Goal: Information Seeking & Learning: Understand process/instructions

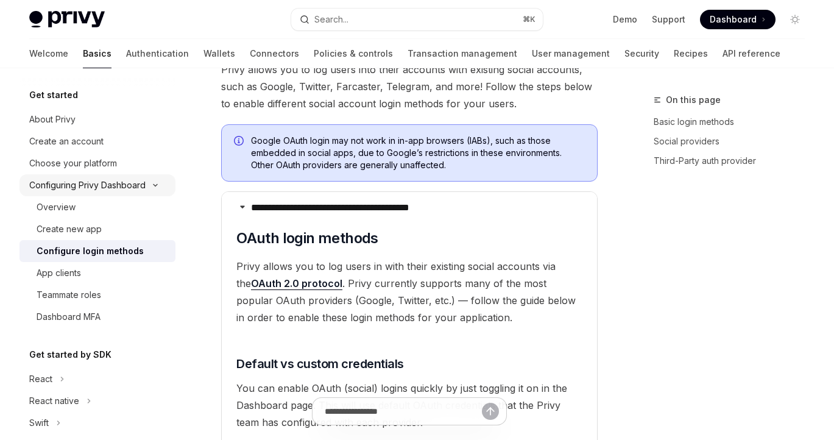
scroll to position [357, 0]
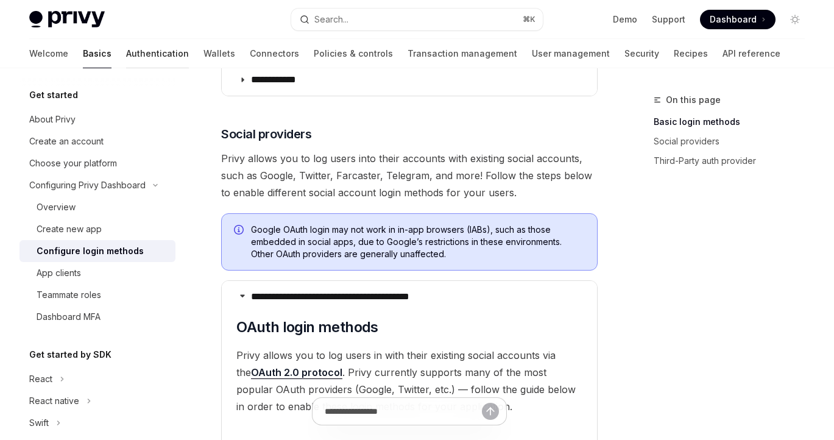
click at [126, 51] on link "Authentication" at bounding box center [157, 53] width 63 height 29
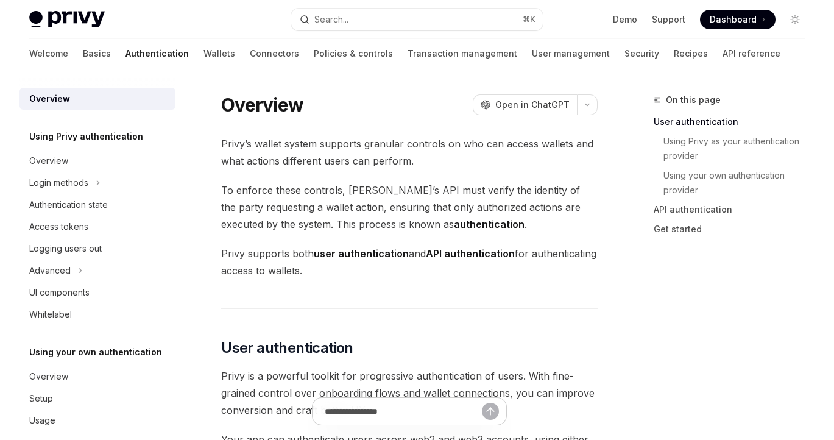
click at [204, 47] on link "Wallets" at bounding box center [220, 53] width 32 height 29
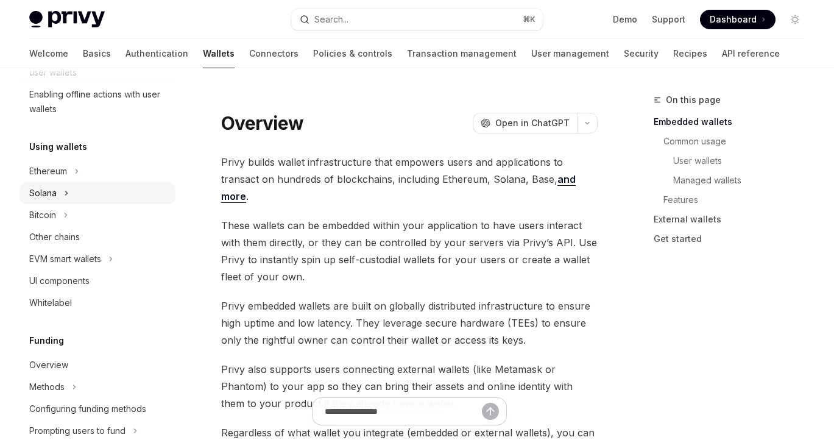
scroll to position [244, 0]
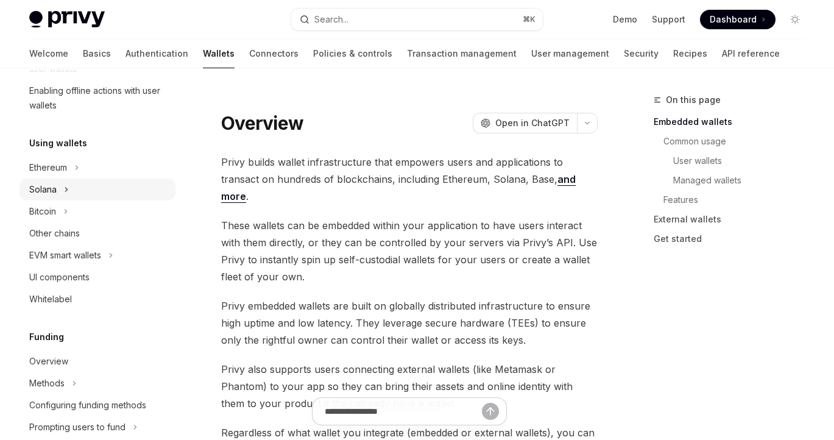
click at [65, 191] on icon "Toggle Solana section" at bounding box center [66, 189] width 5 height 15
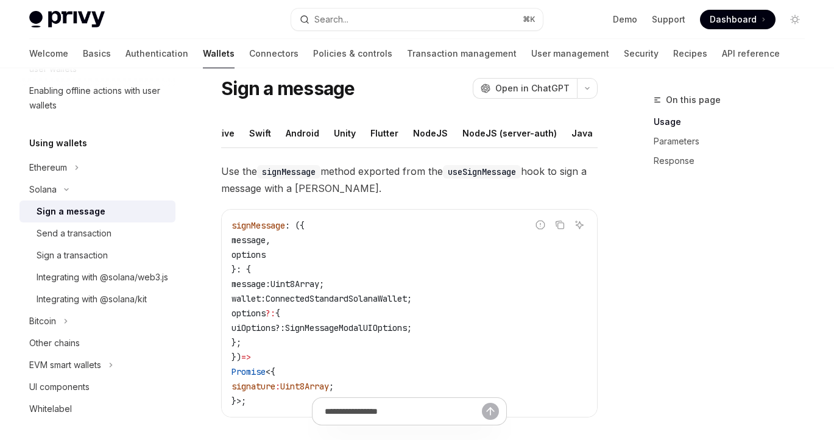
scroll to position [0, 90]
click at [428, 134] on div "NodeJS" at bounding box center [422, 133] width 35 height 29
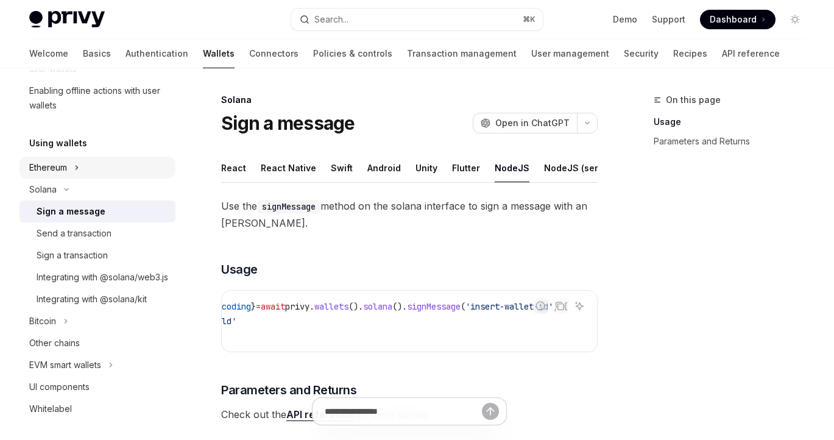
click at [93, 174] on button "Ethereum" at bounding box center [98, 168] width 156 height 22
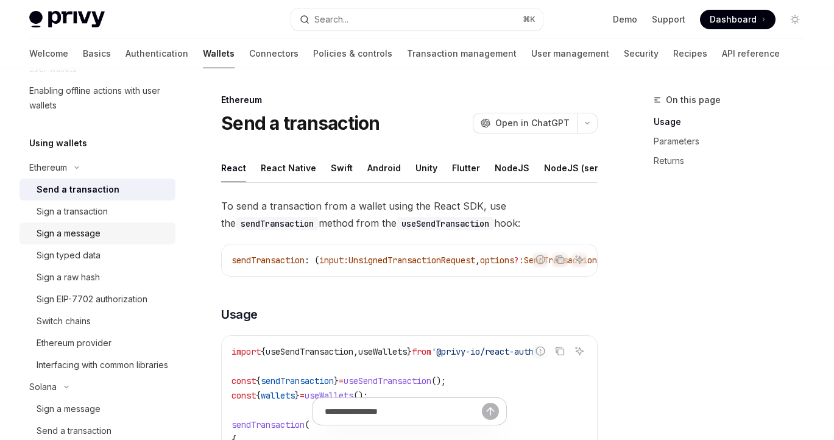
click at [94, 229] on div "Sign a message" at bounding box center [69, 233] width 64 height 15
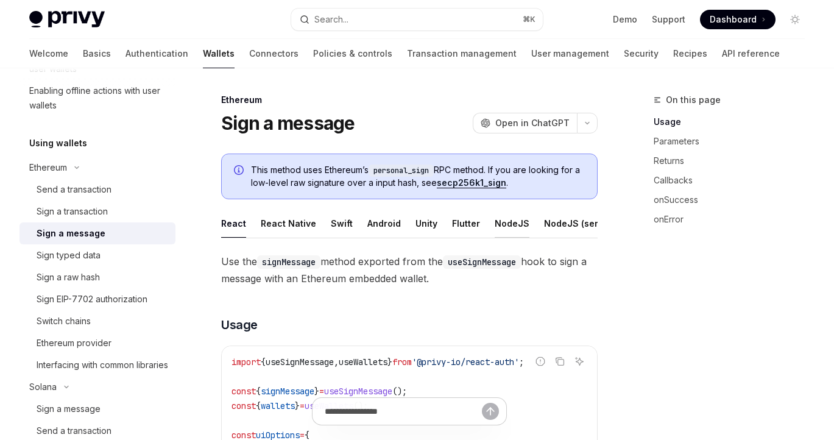
click at [505, 215] on div "NodeJS" at bounding box center [512, 223] width 35 height 29
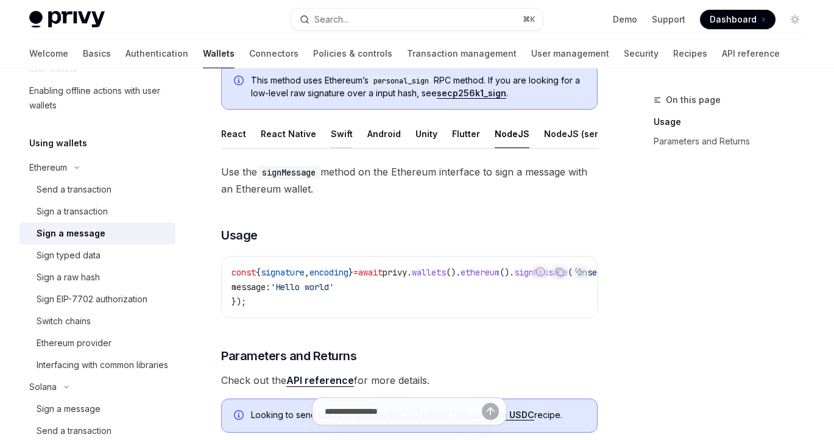
scroll to position [93, 0]
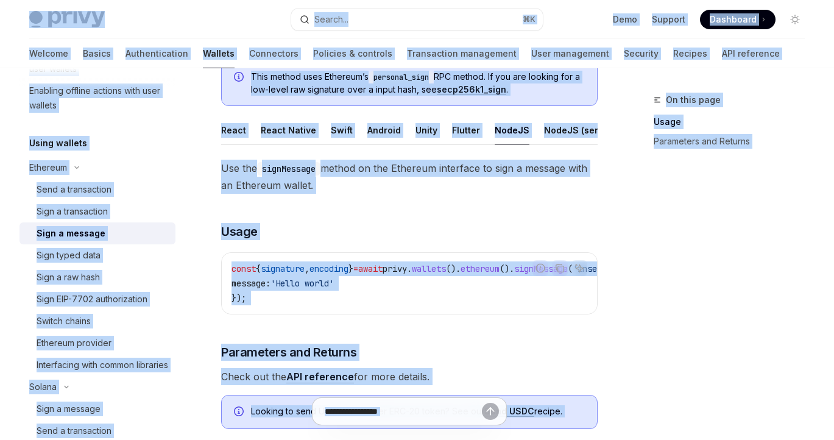
copy div "Skip to main content Privy Docs home page Search... ⌘ K Demo Support Dashboard …"
click at [222, 257] on div "Report incorrect code Copy Ask AI const { signature , encoding } = await privy …" at bounding box center [409, 283] width 377 height 62
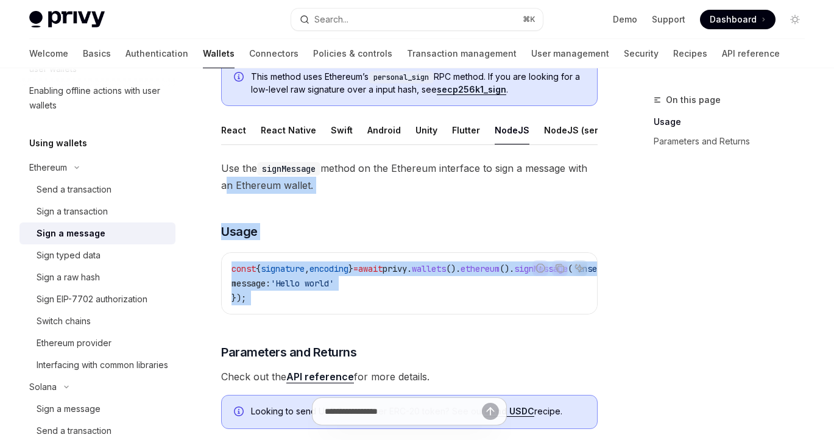
drag, startPoint x: 215, startPoint y: 187, endPoint x: 344, endPoint y: 319, distance: 184.5
click at [344, 319] on div "Ethereum Sign a message OpenAI Open in ChatGPT OpenAI Open in ChatGPT This meth…" at bounding box center [295, 312] width 610 height 627
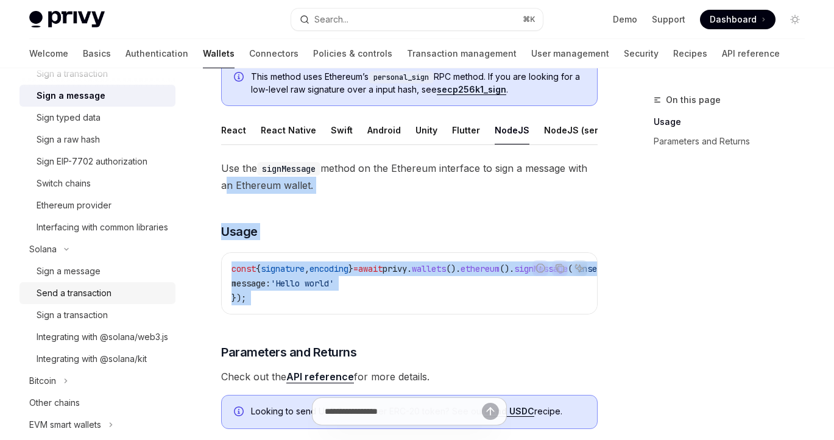
scroll to position [383, 0]
click at [88, 278] on div "Sign a message" at bounding box center [69, 270] width 64 height 15
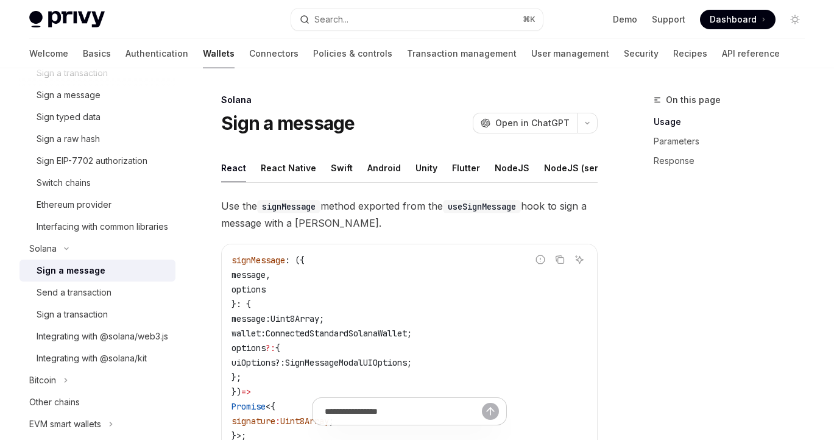
click at [520, 175] on ul "React React Native Swift Android Unity Flutter NodeJS NodeJS (server-auth) Java…" at bounding box center [409, 168] width 377 height 29
click at [497, 159] on div "NodeJS" at bounding box center [512, 168] width 35 height 29
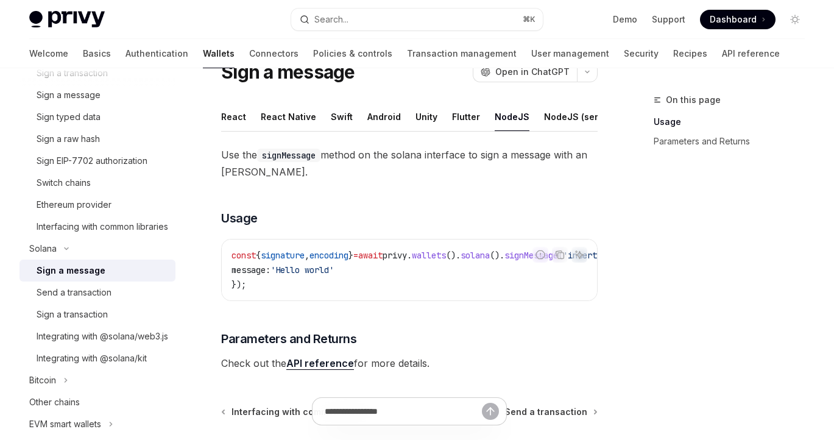
scroll to position [62, 0]
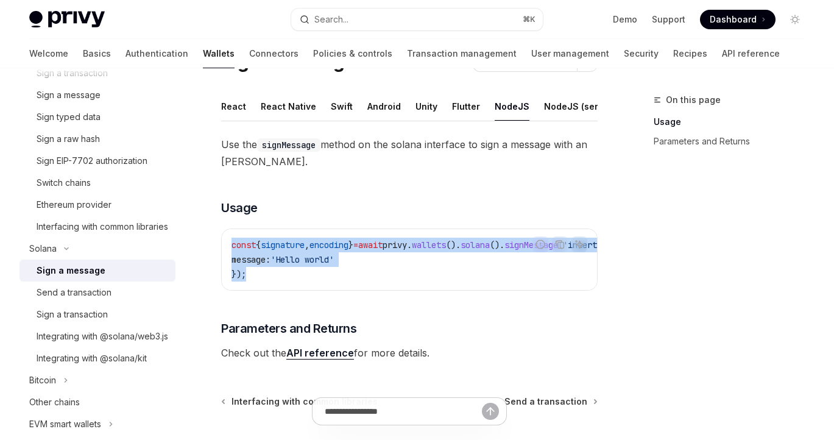
drag, startPoint x: 336, startPoint y: 258, endPoint x: 221, endPoint y: 238, distance: 116.3
click at [222, 238] on div "const { signature , encoding } = await privy . wallets (). solana (). signMessa…" at bounding box center [409, 259] width 375 height 61
copy code "const { signature , encoding } = await privy . wallets (). solana (). signMessa…"
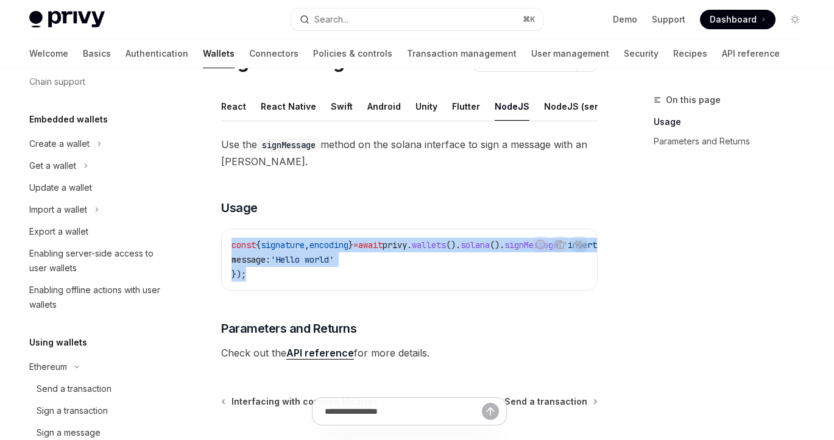
scroll to position [0, 0]
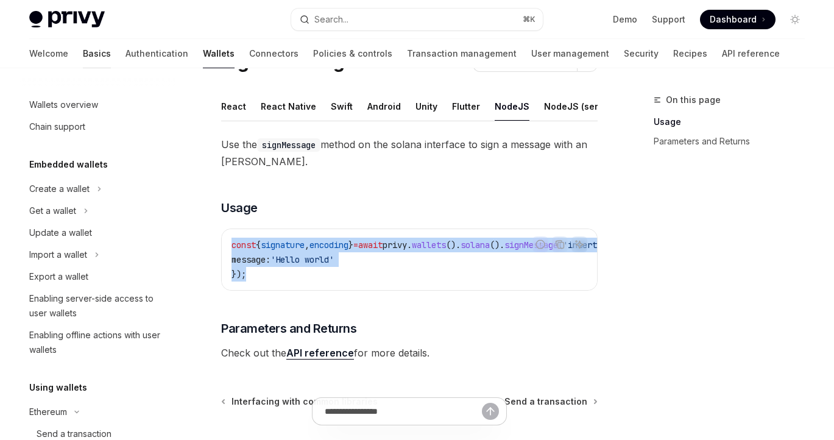
click at [83, 61] on link "Basics" at bounding box center [97, 53] width 28 height 29
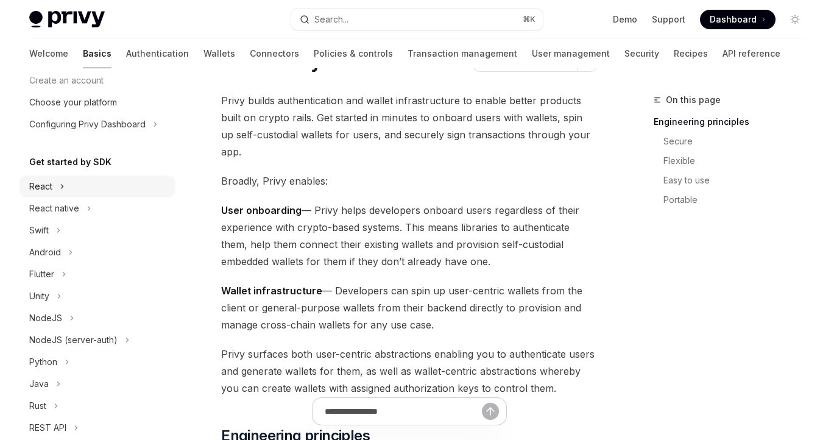
scroll to position [19, 0]
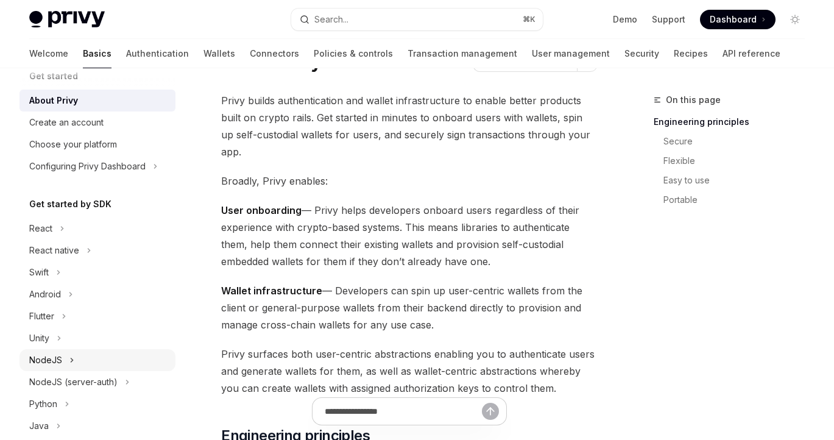
click at [73, 359] on icon "Toggle NodeJS section" at bounding box center [71, 360] width 5 height 15
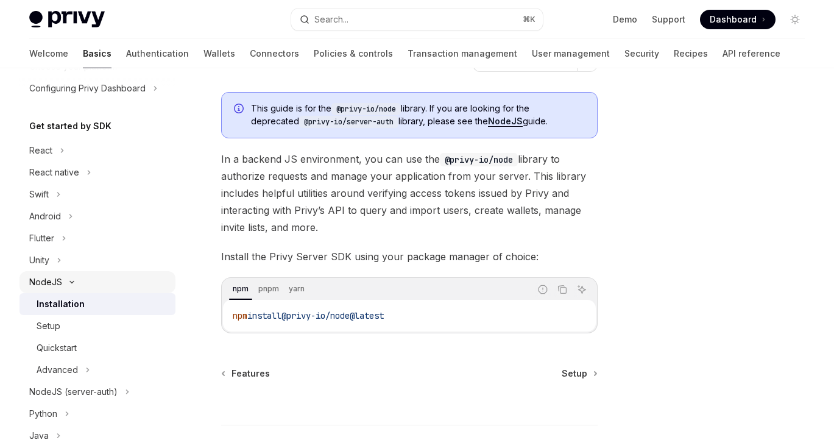
scroll to position [123, 0]
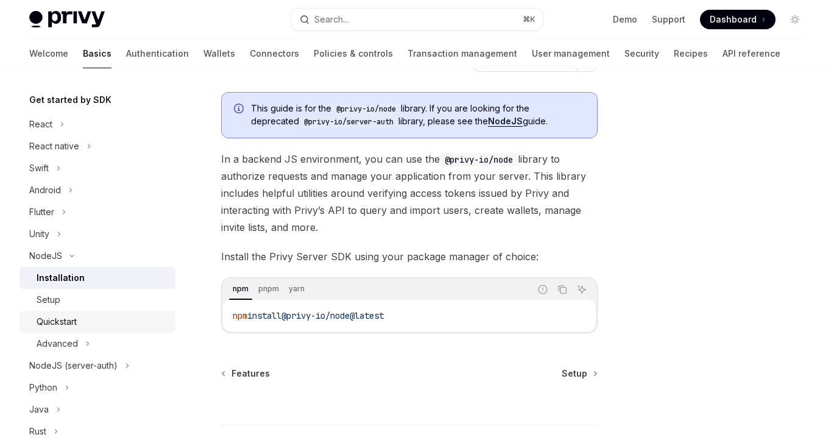
click at [90, 324] on div "Quickstart" at bounding box center [103, 321] width 132 height 15
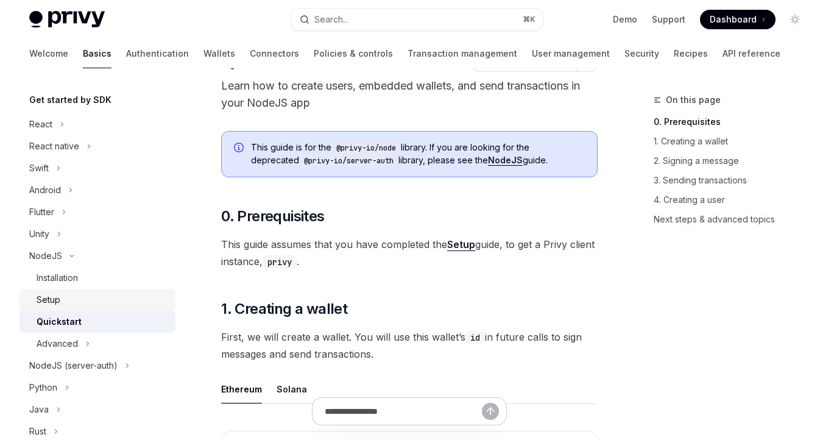
click at [66, 290] on link "Setup" at bounding box center [98, 300] width 156 height 22
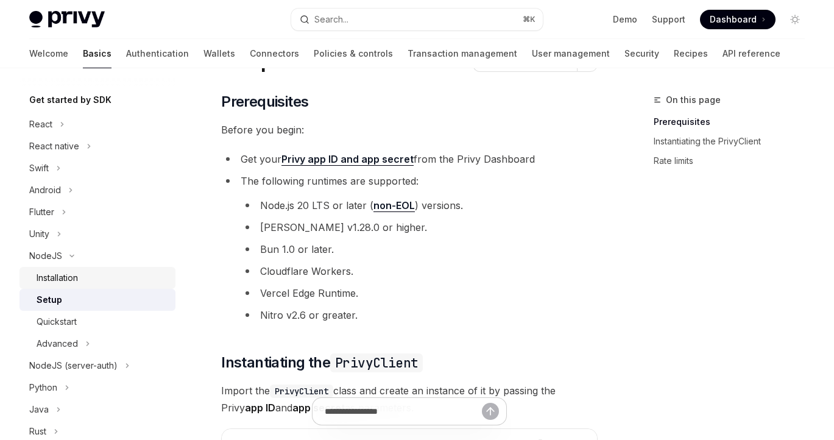
click at [68, 283] on div "Installation" at bounding box center [57, 278] width 41 height 15
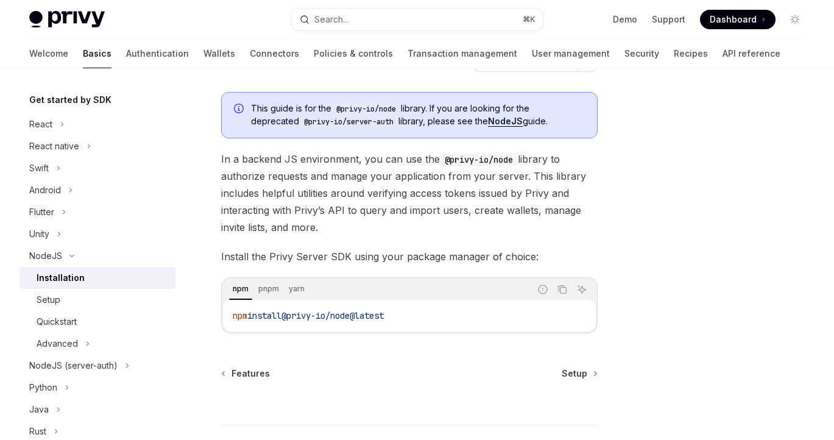
scroll to position [94, 0]
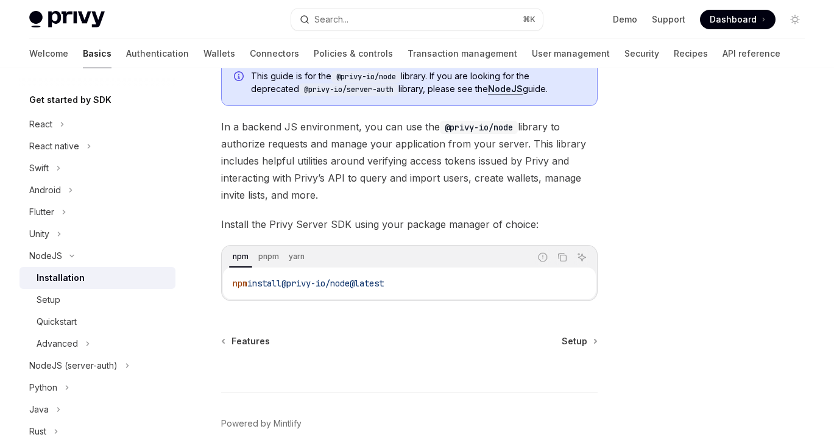
drag, startPoint x: 412, startPoint y: 288, endPoint x: 230, endPoint y: 286, distance: 182.2
click at [230, 286] on div "npm install @privy-io/node@latest" at bounding box center [409, 284] width 373 height 32
click at [51, 307] on link "Setup" at bounding box center [98, 300] width 156 height 22
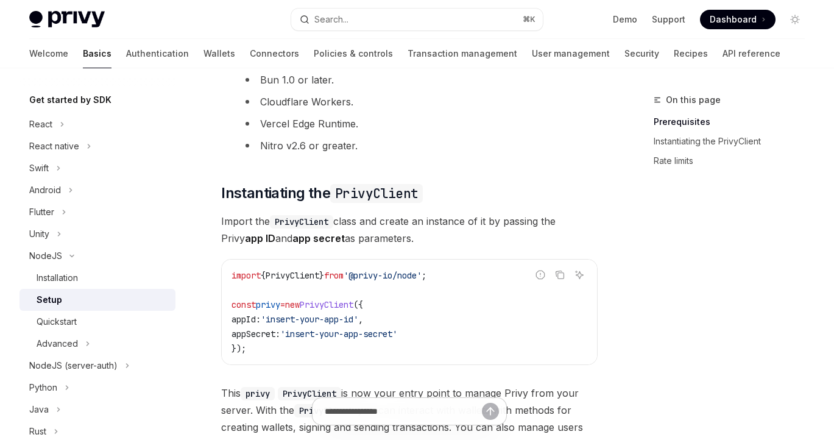
scroll to position [255, 0]
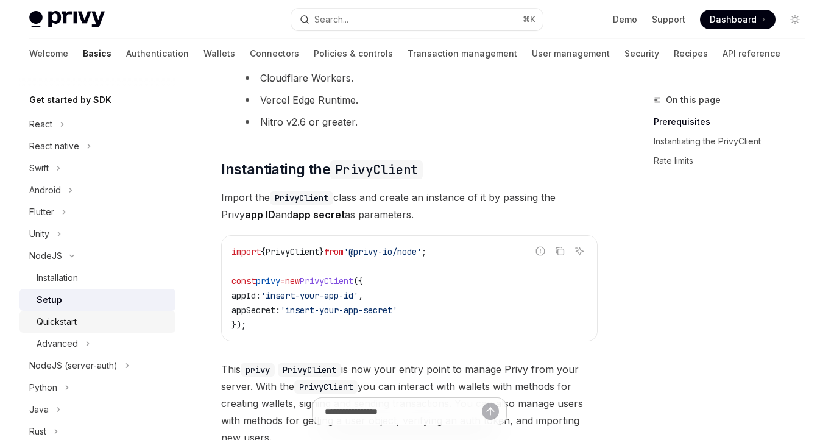
click at [64, 325] on div "Quickstart" at bounding box center [57, 321] width 40 height 15
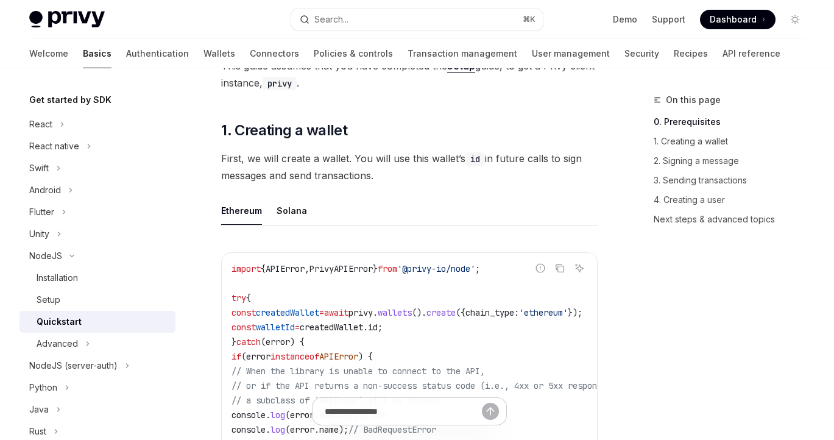
scroll to position [244, 0]
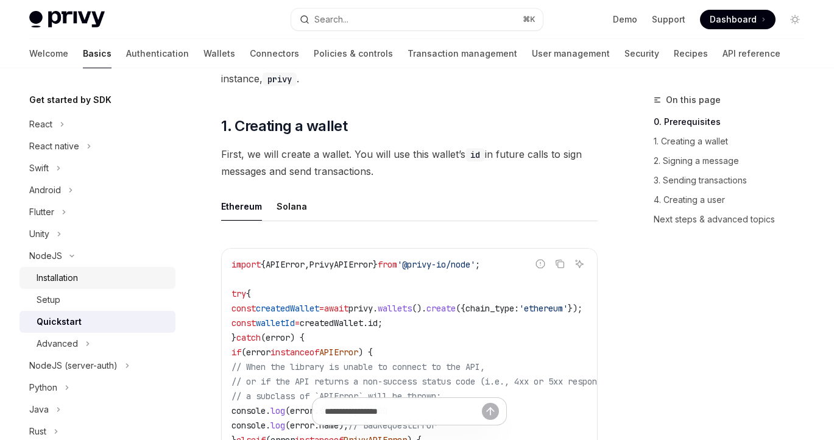
click at [78, 277] on div "Installation" at bounding box center [57, 278] width 41 height 15
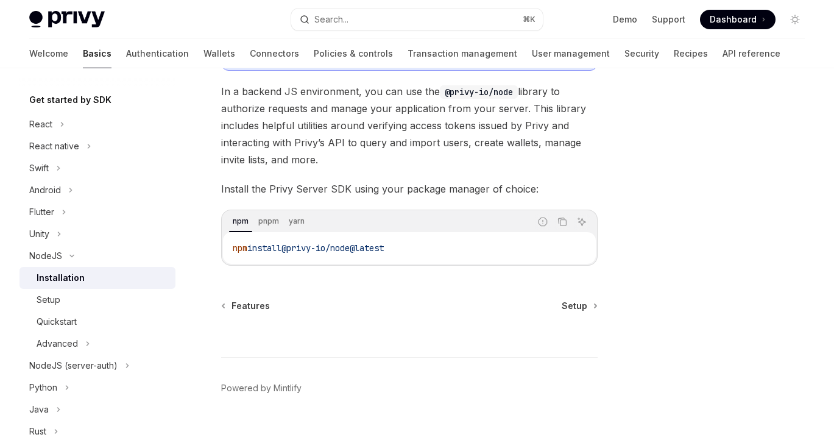
scroll to position [133, 0]
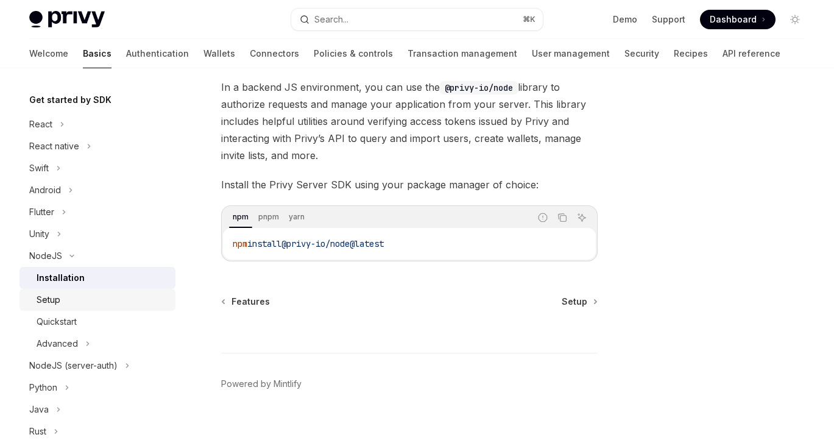
click at [76, 308] on link "Setup" at bounding box center [98, 300] width 156 height 22
type textarea "*"
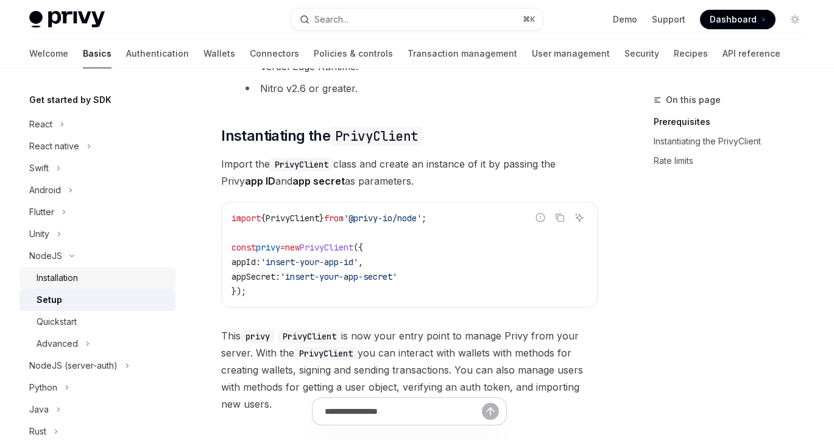
scroll to position [291, 0]
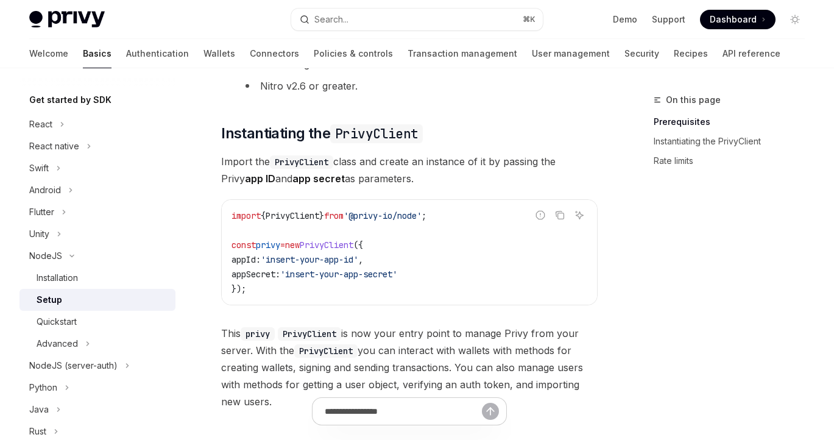
click at [311, 213] on span "PrivyClient" at bounding box center [293, 215] width 54 height 11
drag, startPoint x: 449, startPoint y: 213, endPoint x: 222, endPoint y: 214, distance: 227.3
click at [222, 214] on div "import { PrivyClient } from '@privy-io/node' ; const privy = new PrivyClient ({…" at bounding box center [409, 252] width 375 height 105
copy span "import { PrivyClient } from '@privy-io/node' ;"
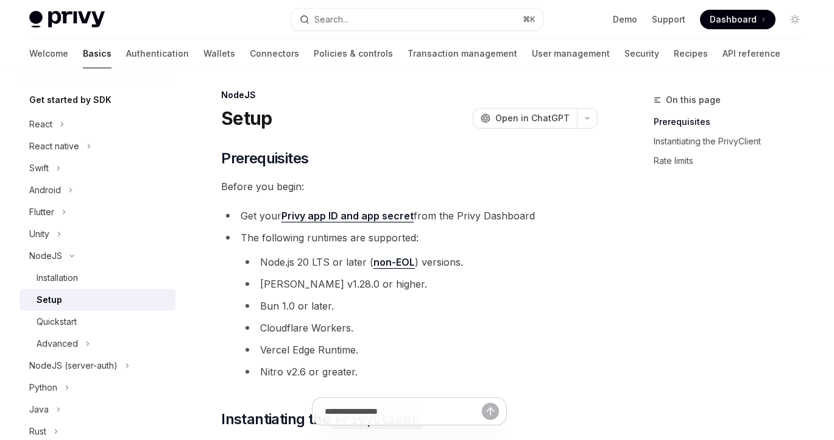
scroll to position [0, 0]
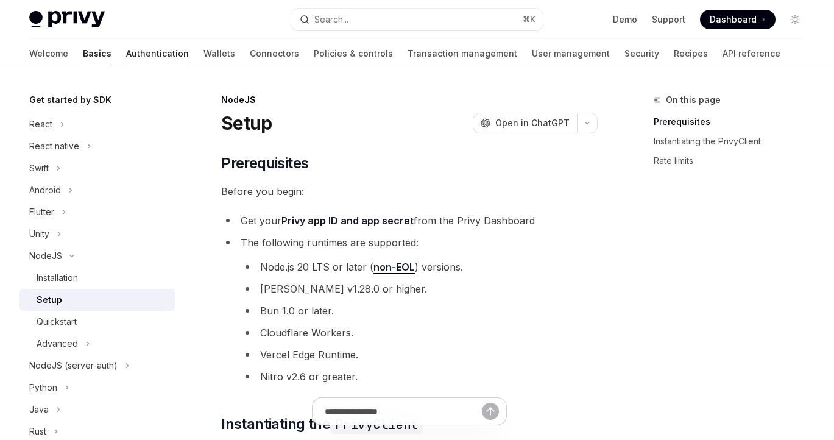
click at [126, 55] on link "Authentication" at bounding box center [157, 53] width 63 height 29
click at [204, 49] on link "Wallets" at bounding box center [220, 53] width 32 height 29
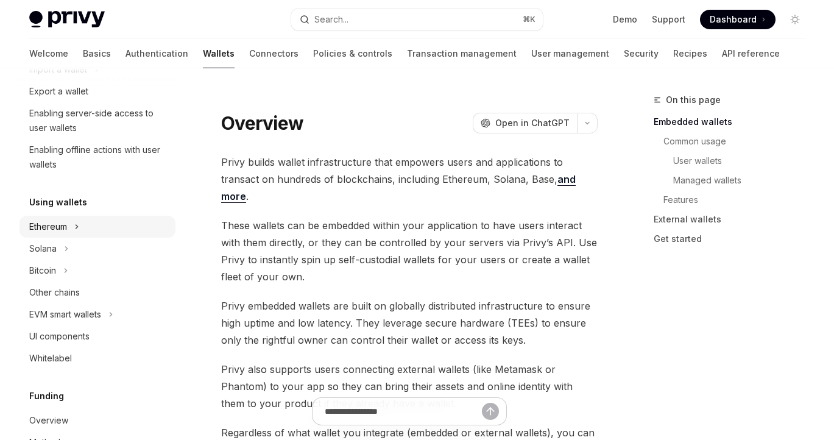
click at [99, 223] on button "Ethereum" at bounding box center [98, 227] width 156 height 22
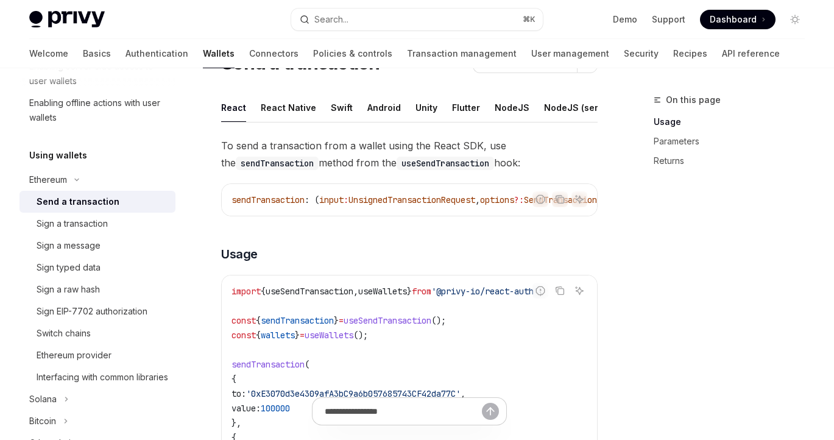
scroll to position [18, 0]
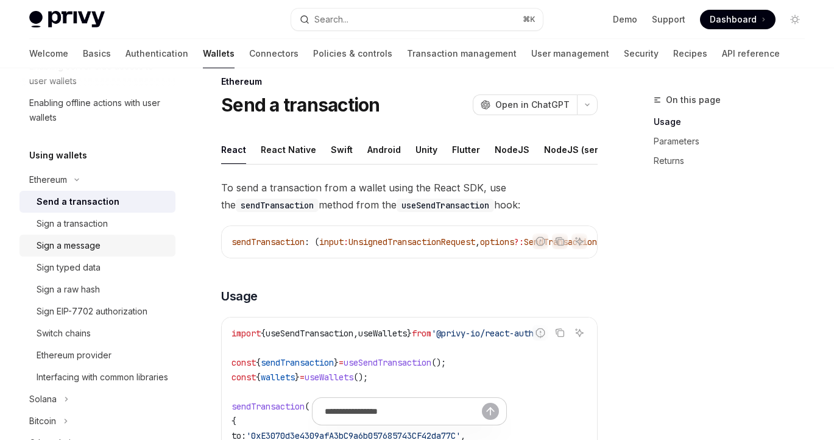
click at [105, 241] on div "Sign a message" at bounding box center [103, 245] width 132 height 15
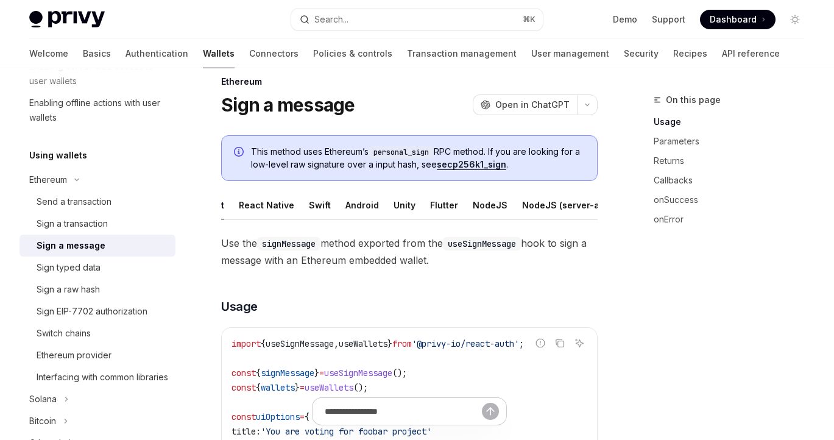
scroll to position [0, 30]
click at [346, 208] on div "Android" at bounding box center [354, 205] width 34 height 29
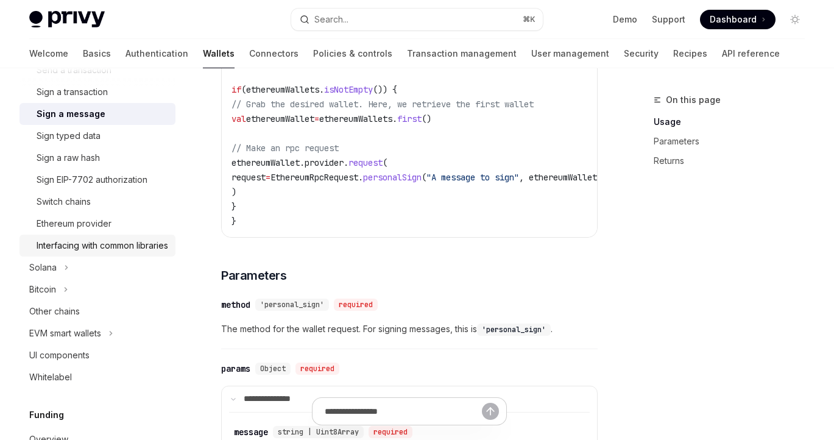
scroll to position [410, 0]
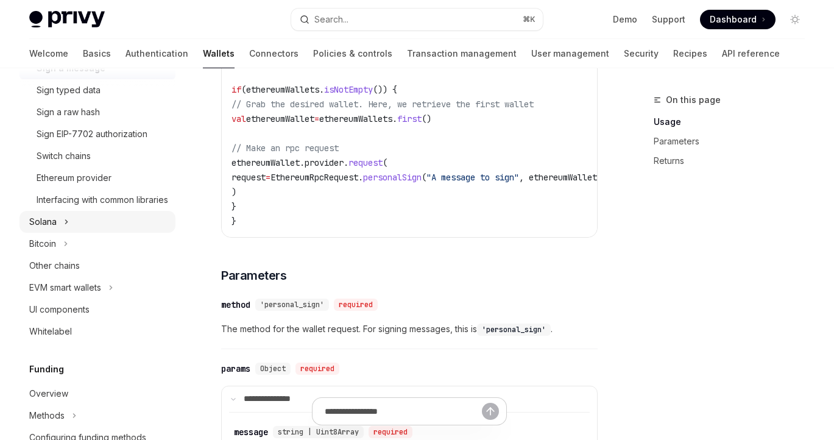
click at [62, 233] on button "Solana" at bounding box center [98, 222] width 156 height 22
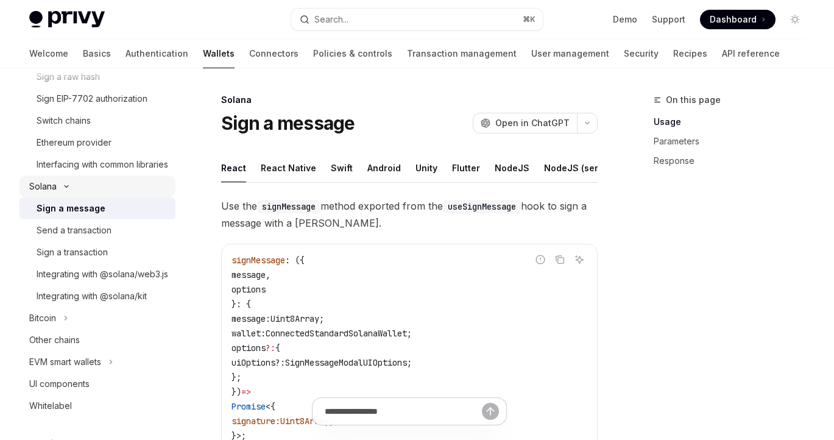
scroll to position [452, 0]
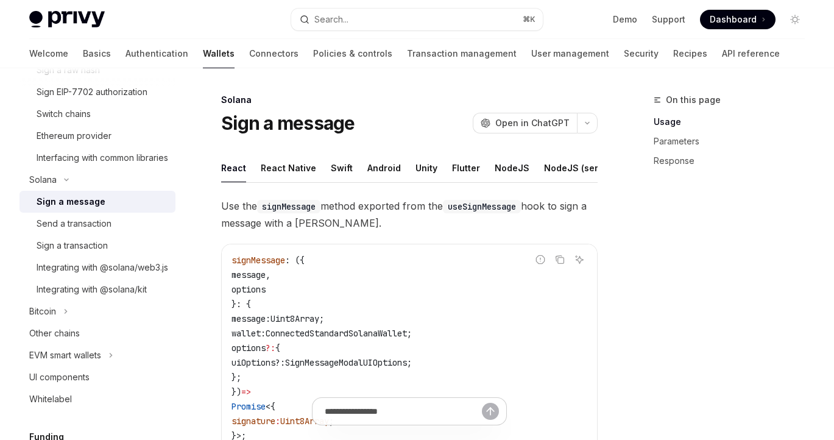
click at [108, 209] on div "Sign a message" at bounding box center [103, 201] width 132 height 15
click at [396, 169] on ul "React React Native Swift Android Unity Flutter NodeJS NodeJS (server-auth) Java…" at bounding box center [409, 168] width 377 height 29
click at [382, 167] on div "Android" at bounding box center [385, 168] width 34 height 29
type textarea "*"
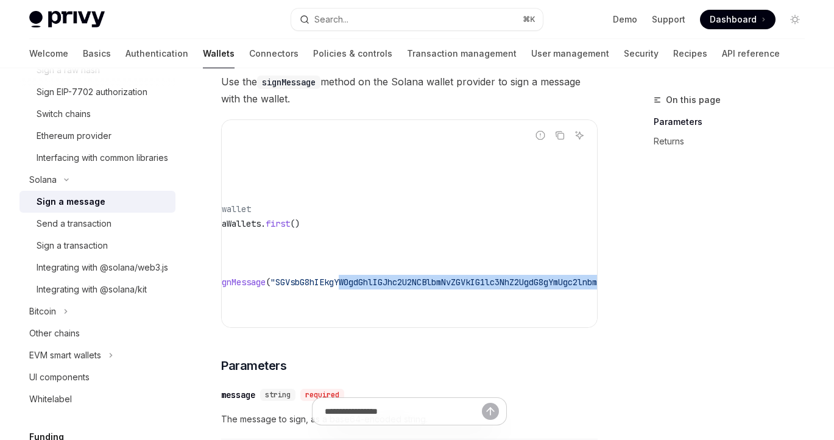
scroll to position [0, 144]
drag, startPoint x: 562, startPoint y: 280, endPoint x: 371, endPoint y: 278, distance: 191.4
click at [371, 278] on span ""SGVsbG8hIEkgYW0gdGhlIGJhc2U2NCBlbmNvZGVkIG1lc3NhZ2UgdG8gYmUgc2lnbmVkLg=="" at bounding box center [482, 282] width 361 height 11
copy span ""SGVsbG8hIEkgYW0gdGhlIGJhc2U2NCBlbmNvZGVkIG1lc3NhZ2UgdG8gYmUgc2lnbmVkLg==""
